Goal: Find specific page/section: Find specific page/section

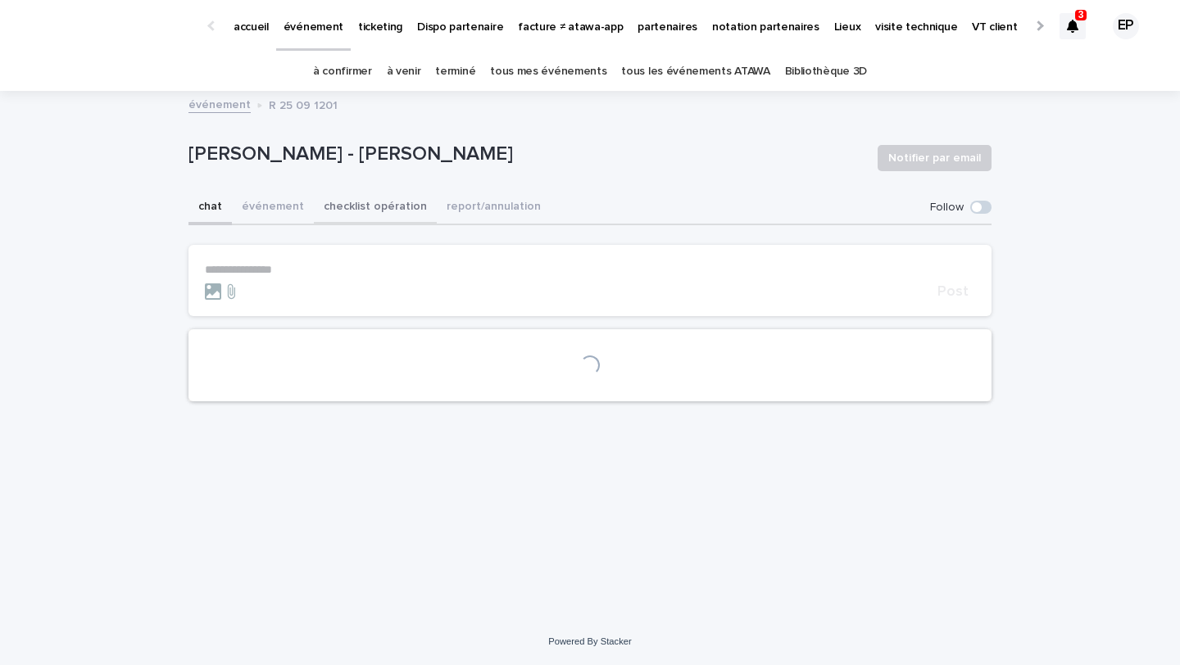
click at [355, 203] on button "checklist opération" at bounding box center [375, 208] width 123 height 34
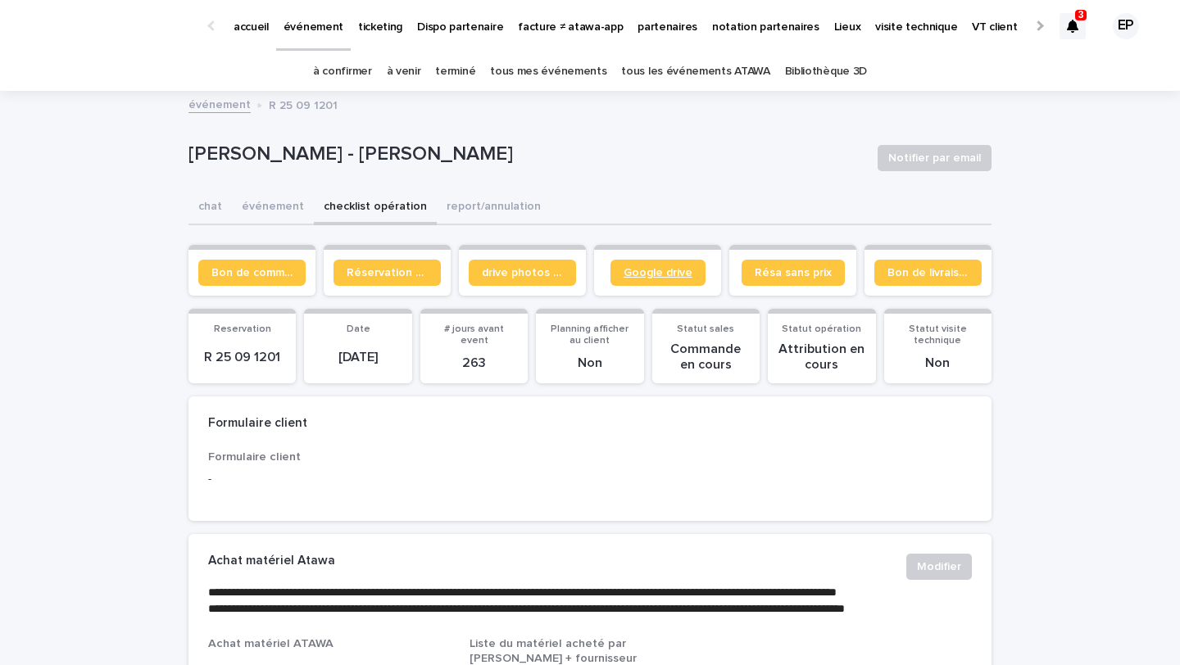
click at [641, 271] on span "Google drive" at bounding box center [658, 272] width 69 height 11
click at [638, 285] on link "Google drive" at bounding box center [658, 273] width 95 height 26
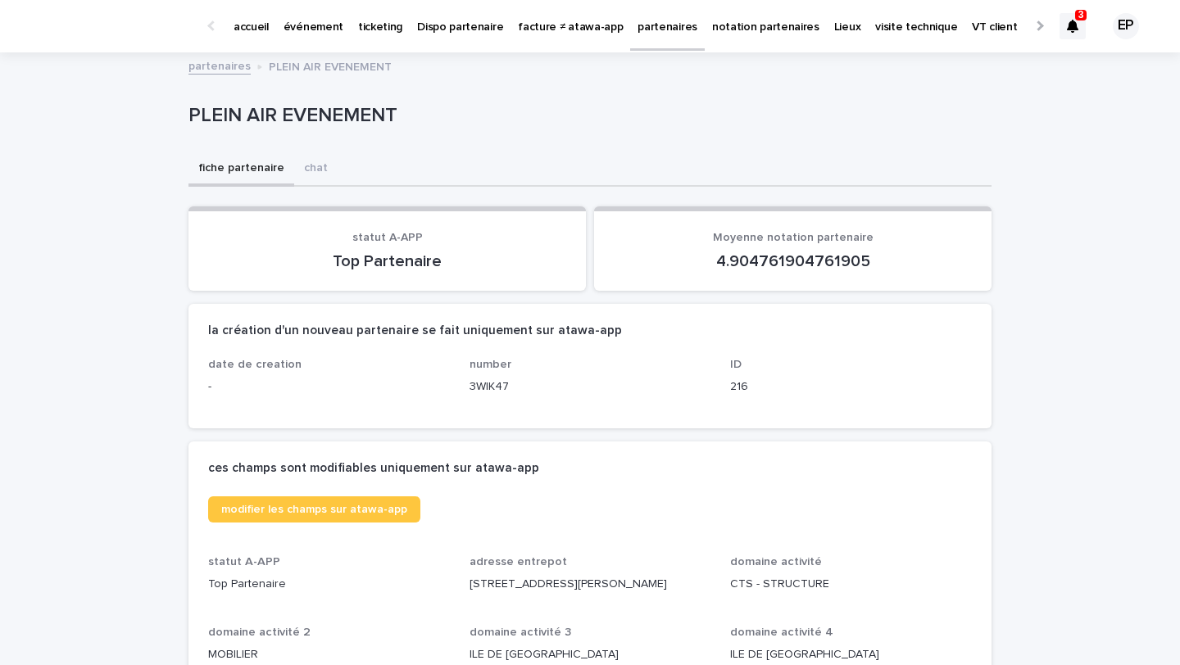
click at [638, 22] on p "partenaires" at bounding box center [668, 17] width 60 height 34
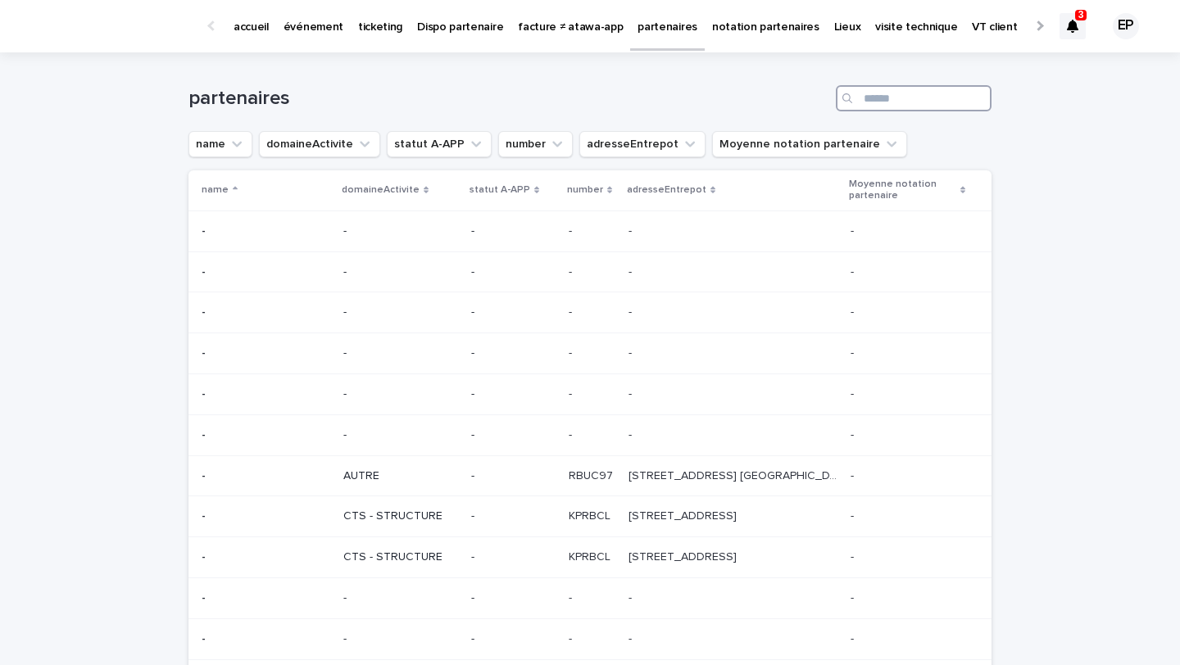
click at [956, 91] on input "Search" at bounding box center [914, 98] width 156 height 26
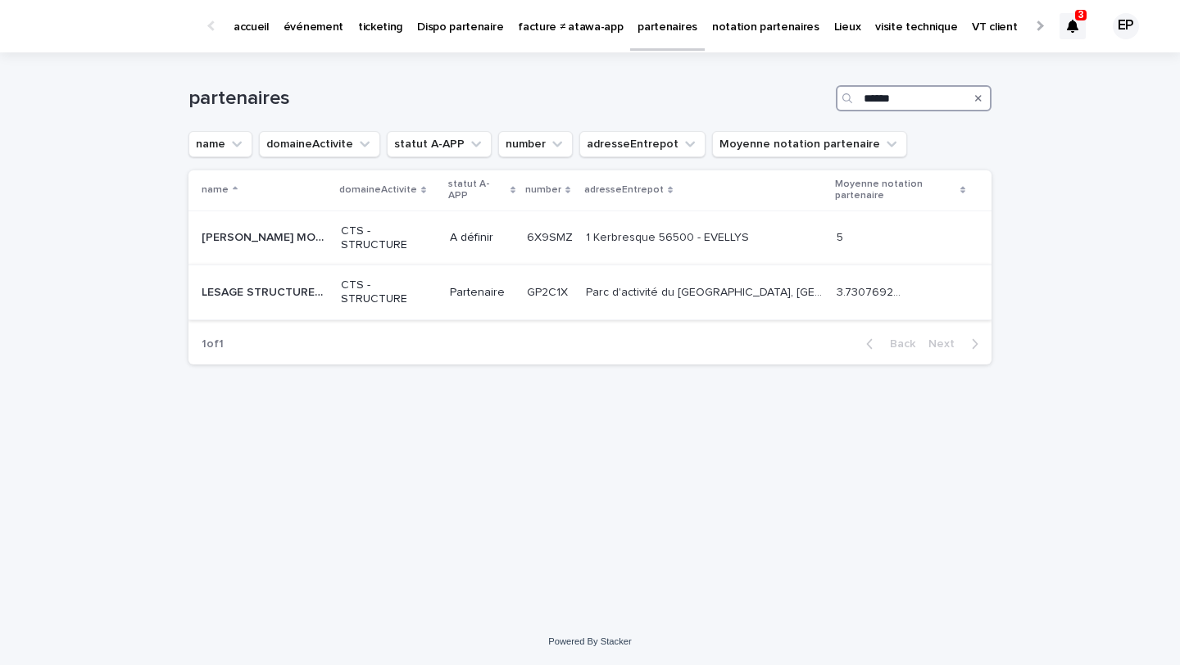
type input "******"
click at [352, 293] on p "CTS - STRUCTURE" at bounding box center [389, 293] width 96 height 28
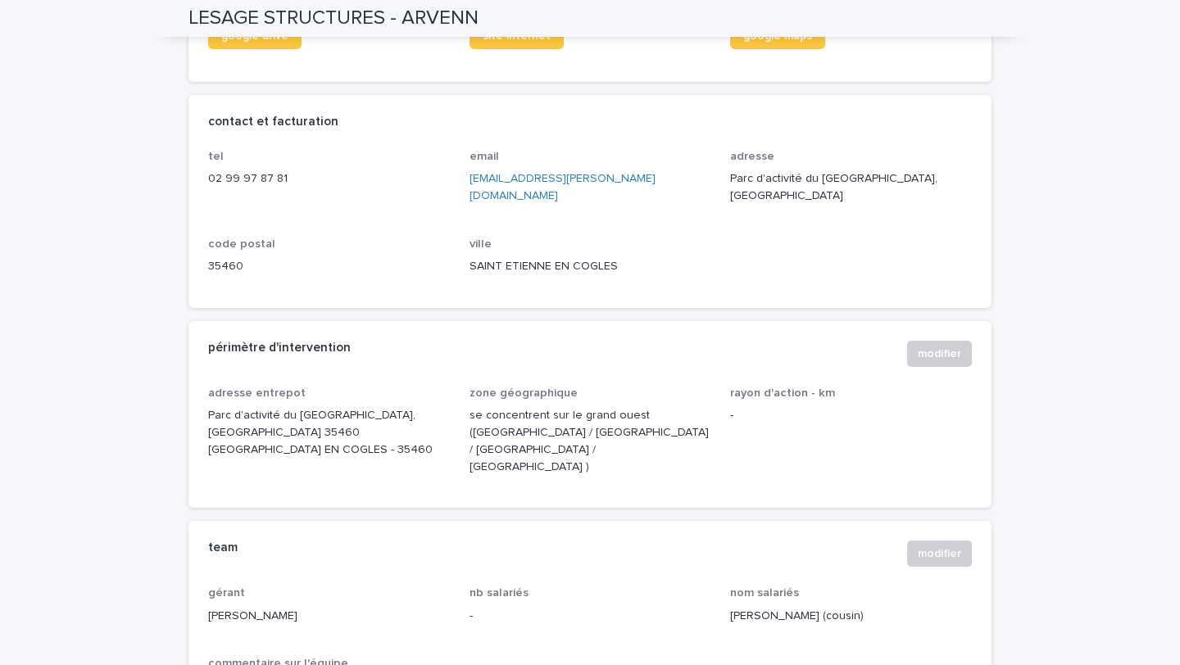
scroll to position [486, 0]
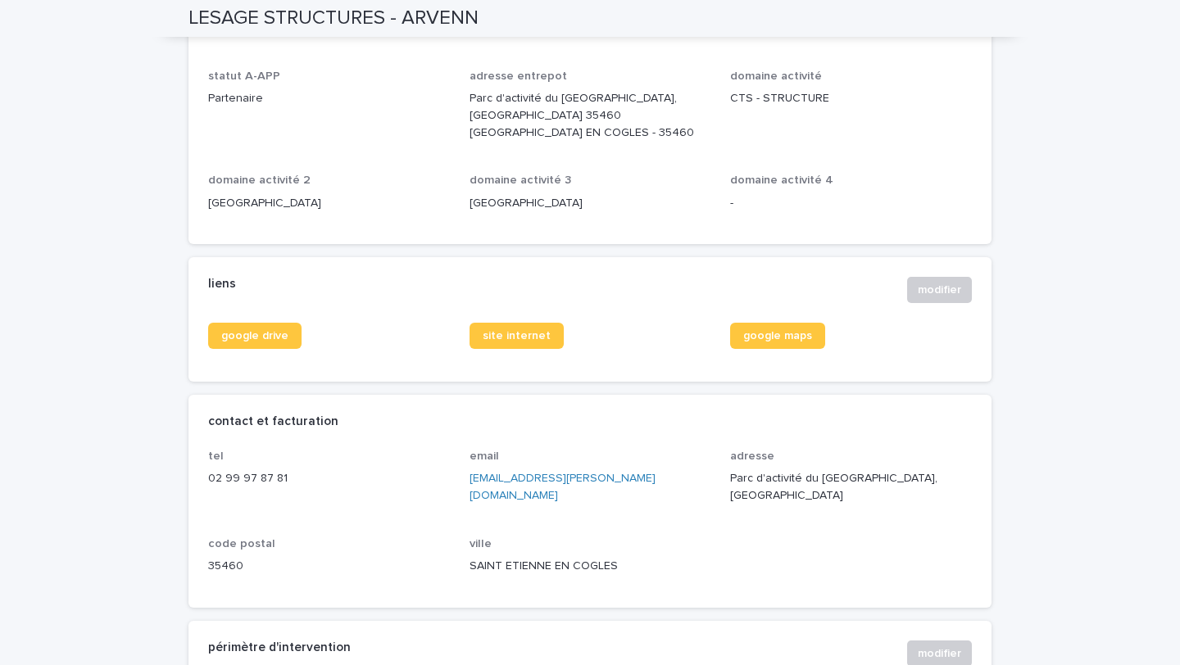
click at [245, 338] on div "google drive" at bounding box center [329, 342] width 242 height 39
click at [245, 330] on span "google drive" at bounding box center [254, 335] width 67 height 11
